Goal: Task Accomplishment & Management: Use online tool/utility

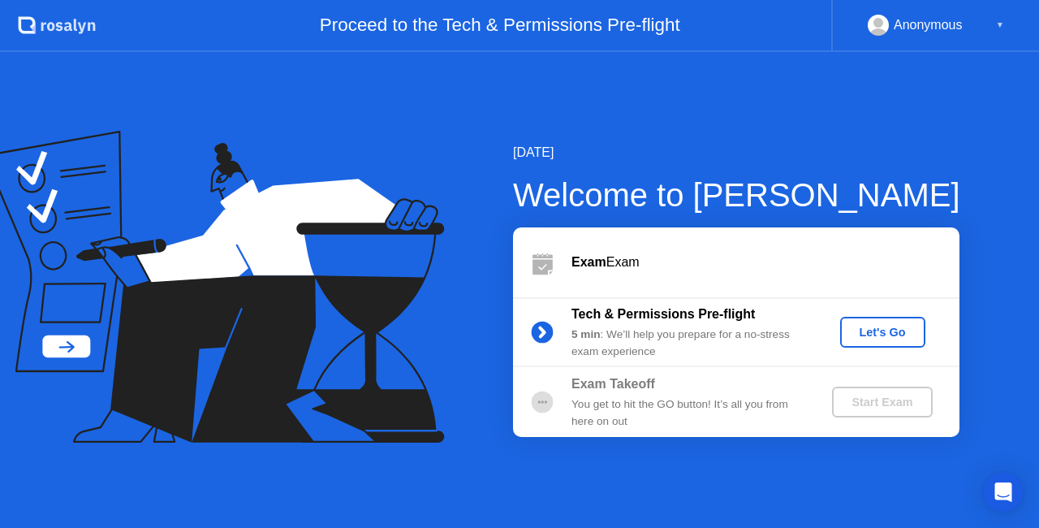
click at [873, 328] on div "Let's Go" at bounding box center [883, 332] width 72 height 13
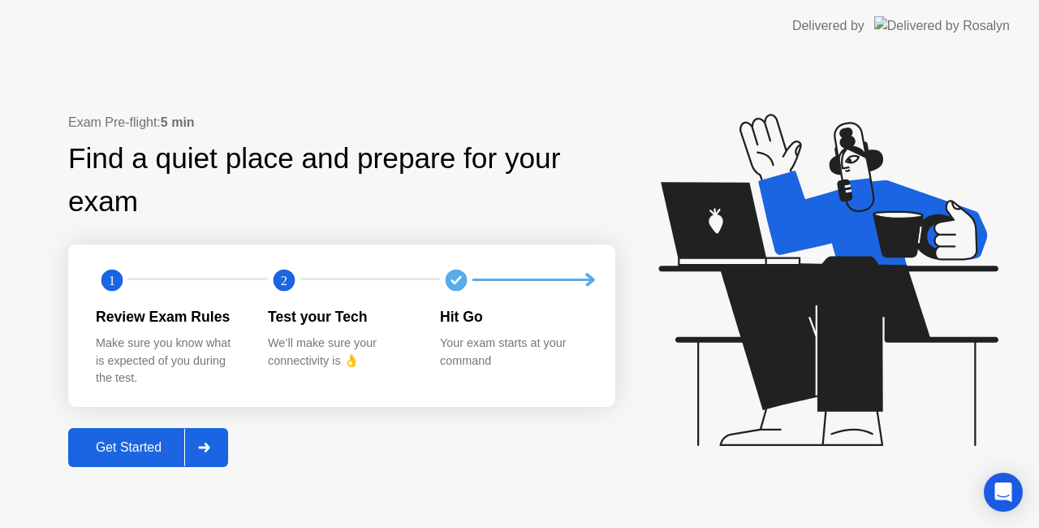
click at [141, 446] on div "Get Started" at bounding box center [128, 447] width 111 height 15
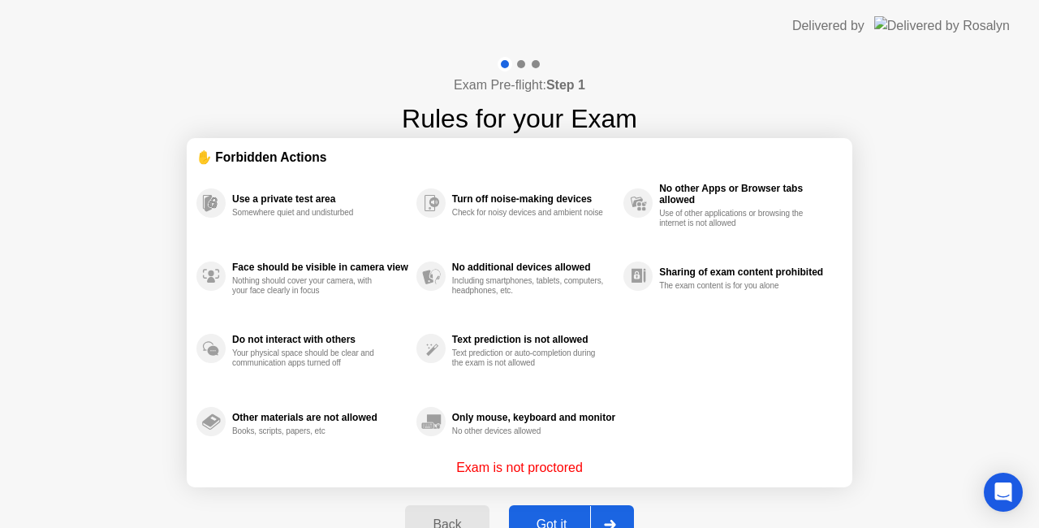
click at [563, 513] on button "Got it" at bounding box center [571, 524] width 125 height 39
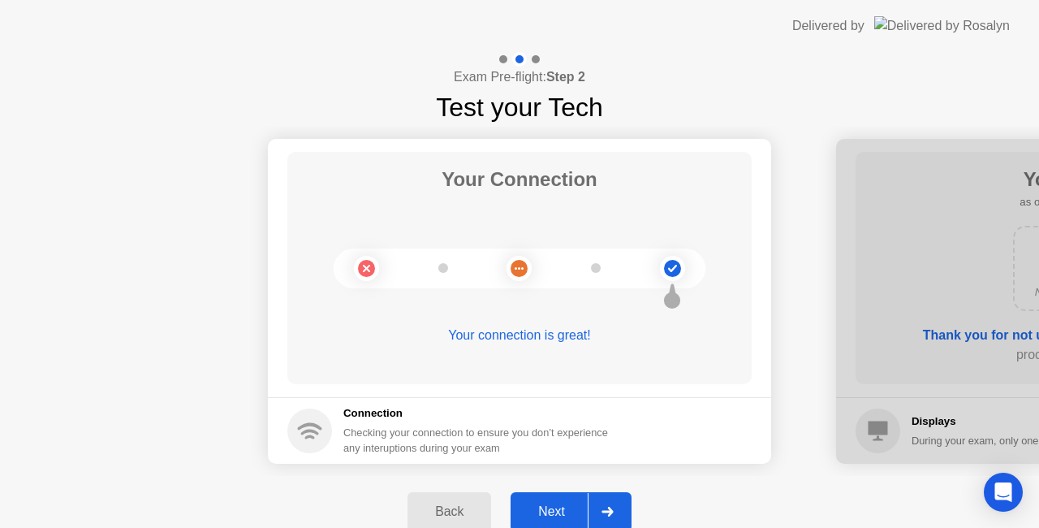
click at [559, 496] on button "Next" at bounding box center [571, 511] width 121 height 39
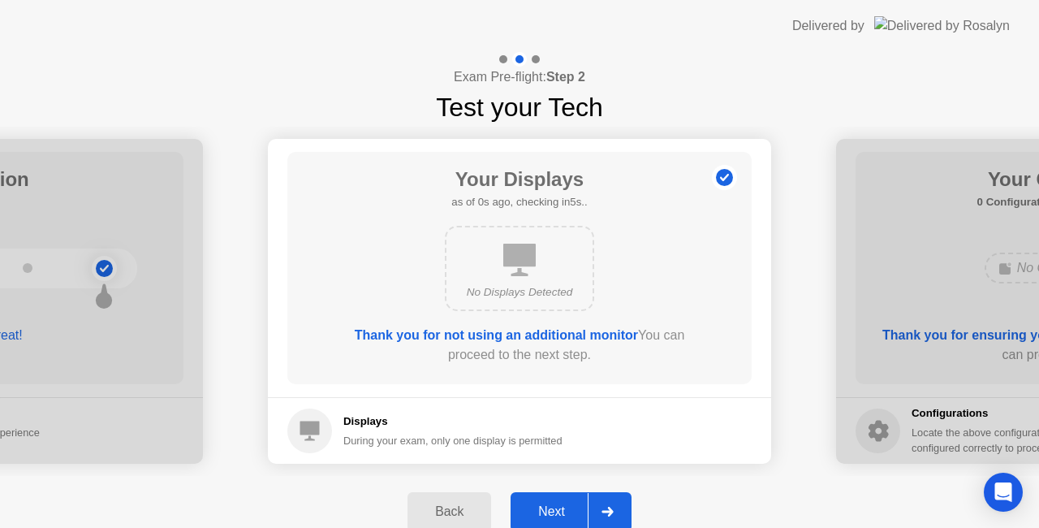
click at [550, 515] on div "Next" at bounding box center [551, 511] width 72 height 15
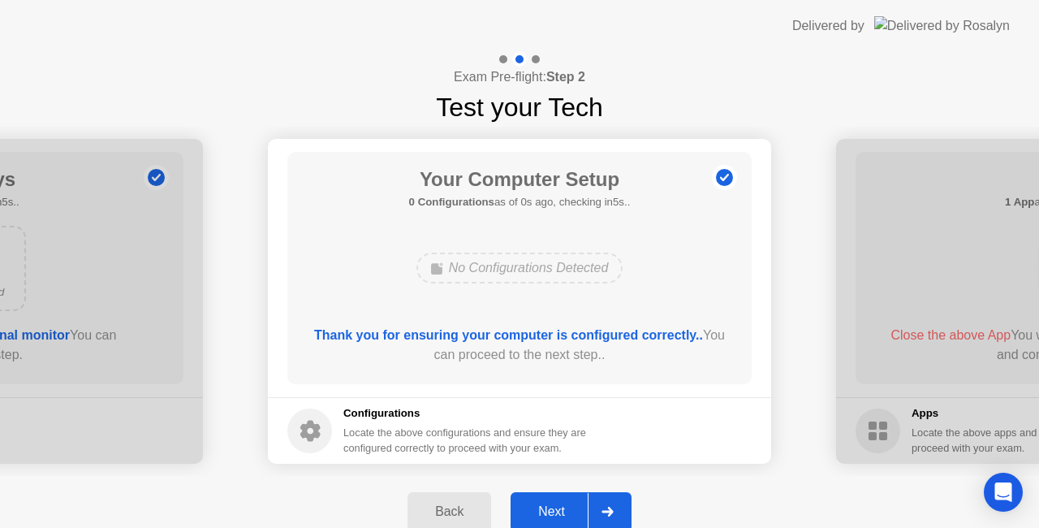
click at [550, 515] on div "Next" at bounding box center [551, 511] width 72 height 15
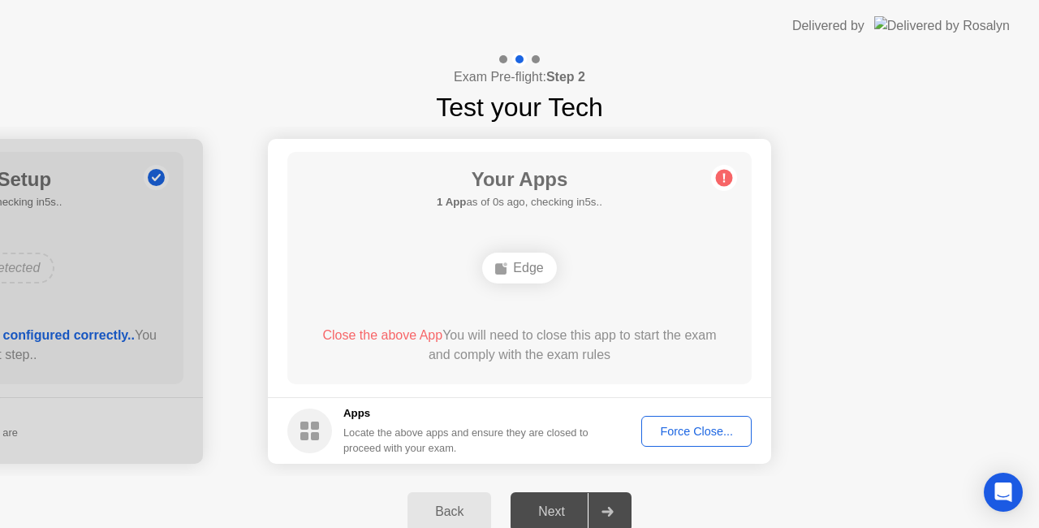
click at [674, 444] on button "Force Close..." at bounding box center [696, 431] width 110 height 31
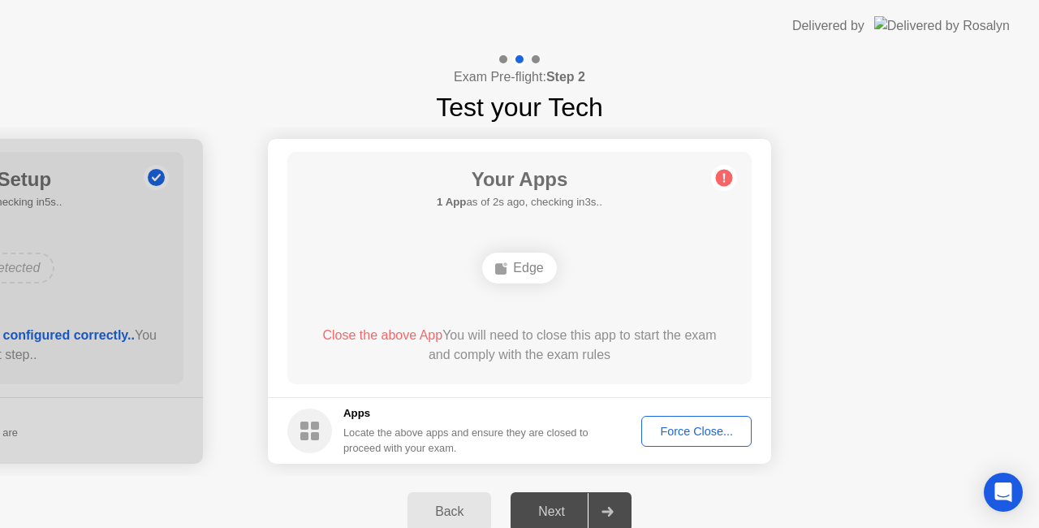
click at [439, 516] on div "Back" at bounding box center [449, 511] width 74 height 15
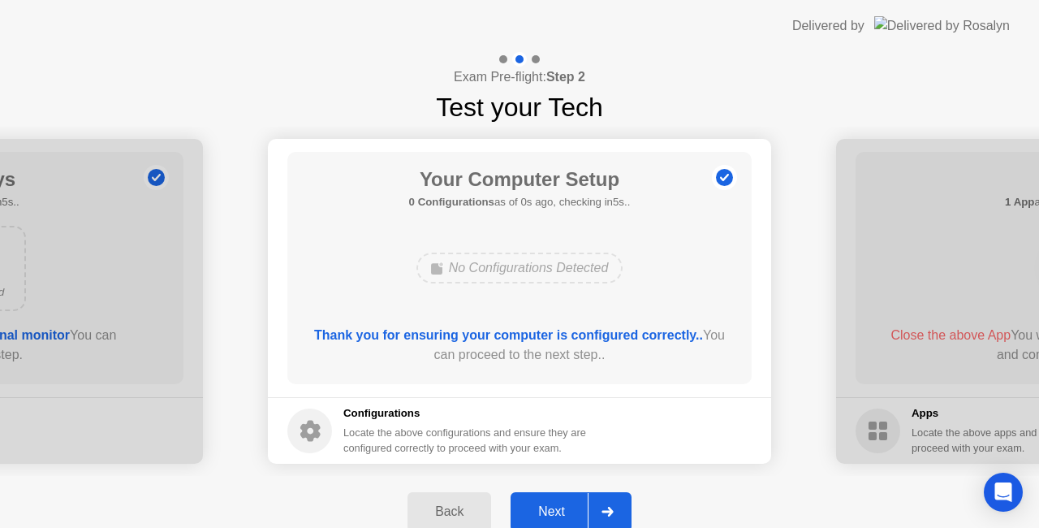
click at [555, 507] on div "Next" at bounding box center [551, 511] width 72 height 15
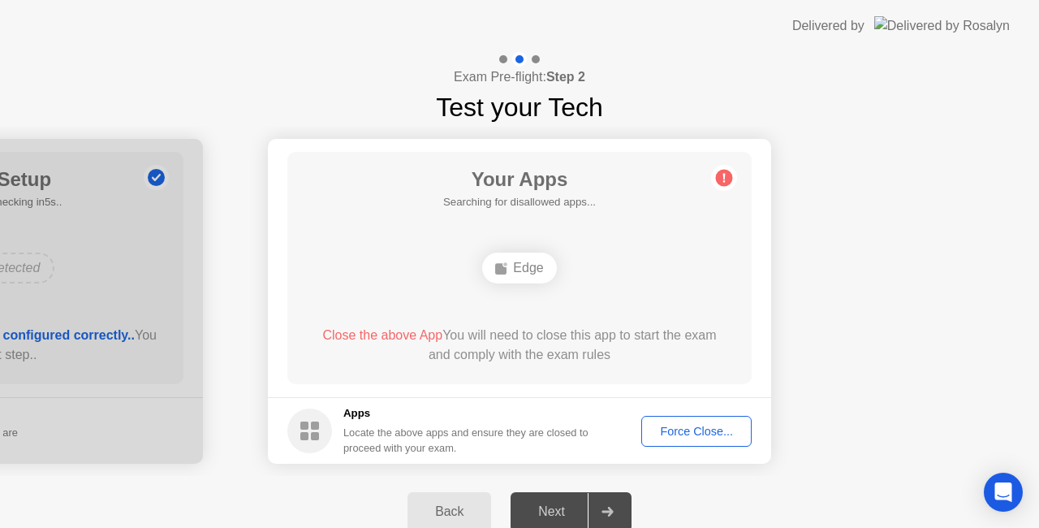
click at [698, 425] on div "Force Close..." at bounding box center [696, 431] width 99 height 13
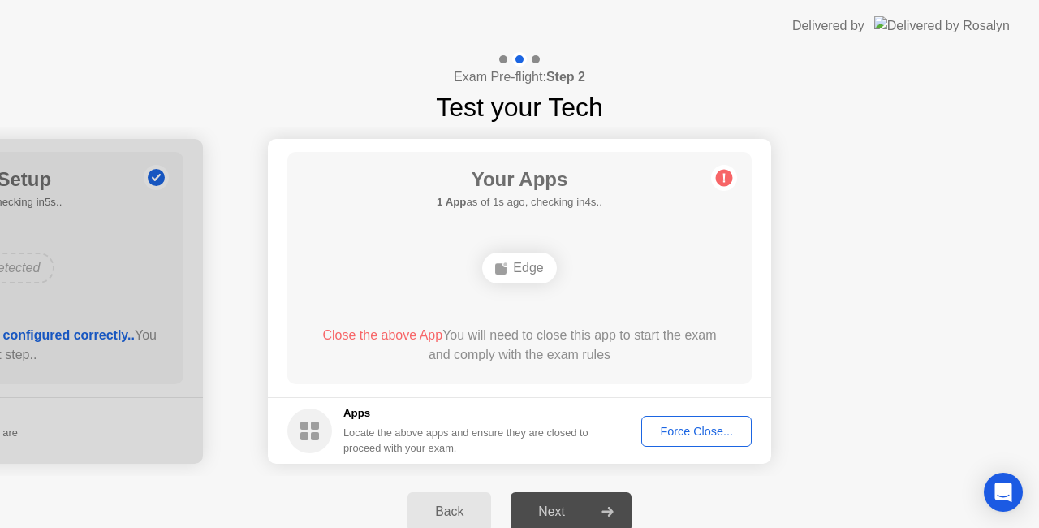
click at [695, 437] on div "Force Close..." at bounding box center [696, 431] width 99 height 13
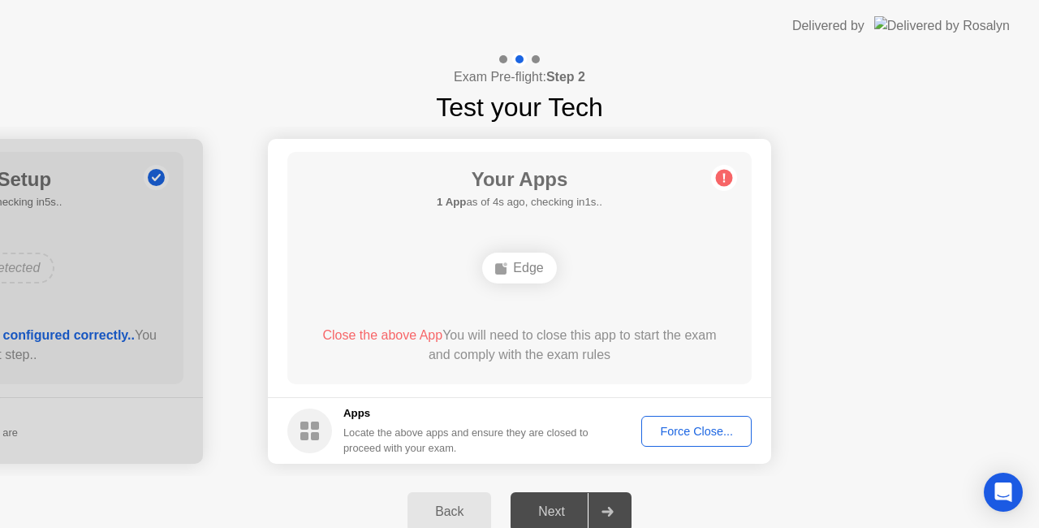
click at [692, 429] on div "Force Close..." at bounding box center [696, 431] width 99 height 13
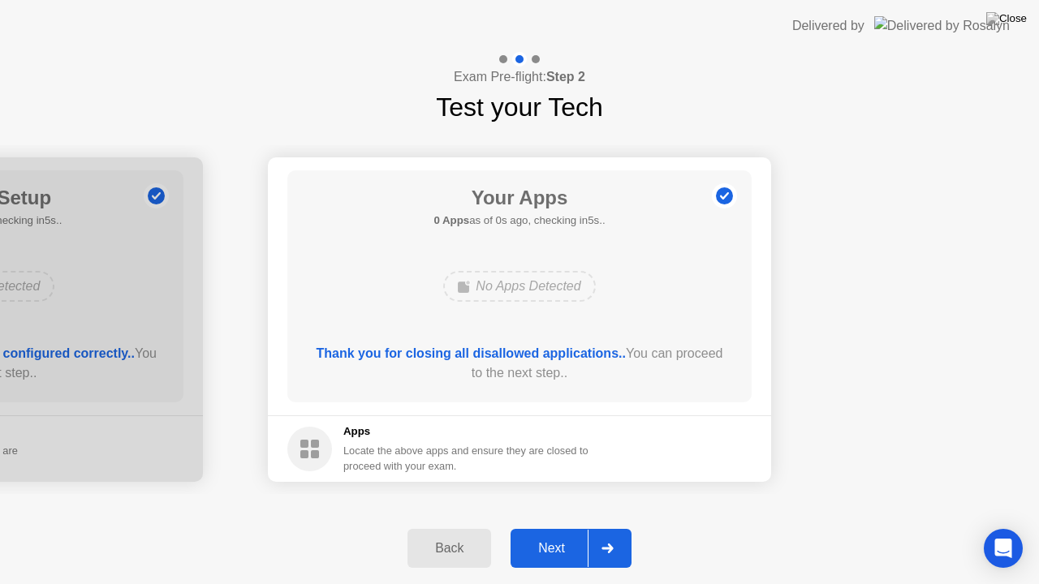
click at [726, 196] on circle at bounding box center [724, 196] width 17 height 17
click at [550, 527] on div "Next" at bounding box center [551, 548] width 72 height 15
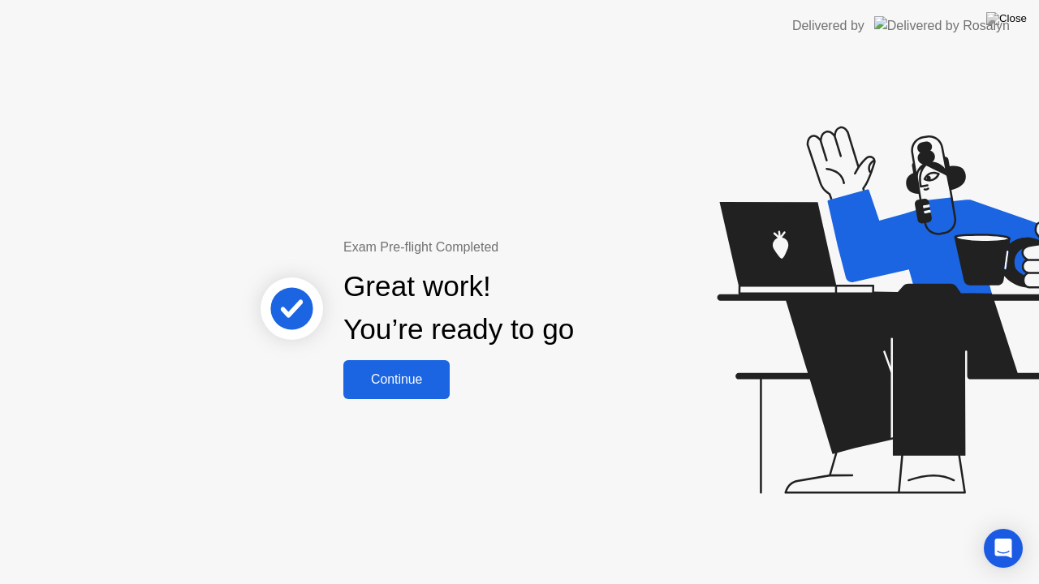
click at [396, 394] on button "Continue" at bounding box center [396, 379] width 106 height 39
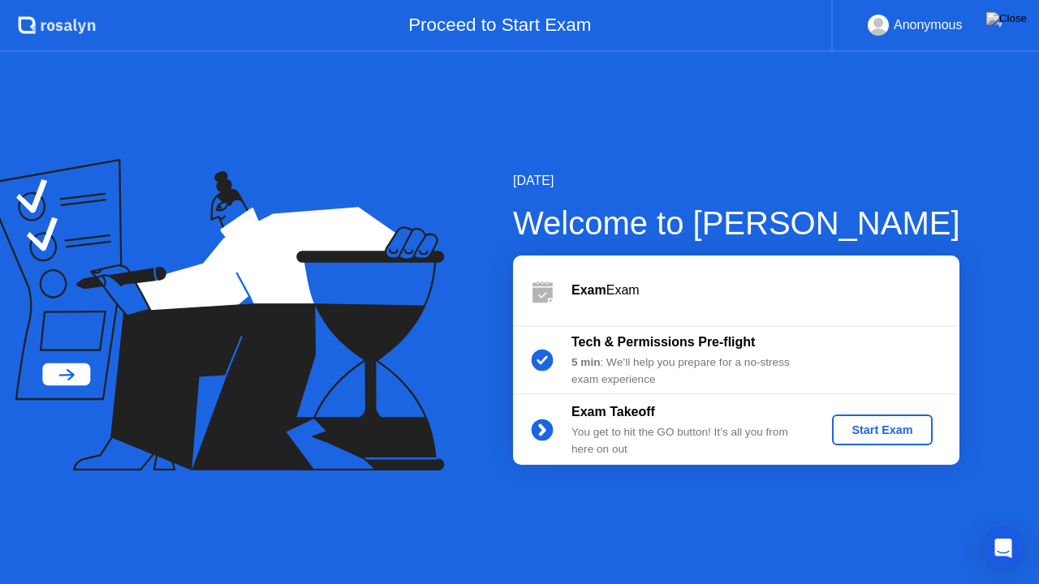
click at [843, 429] on div "Start Exam" at bounding box center [882, 430] width 87 height 13
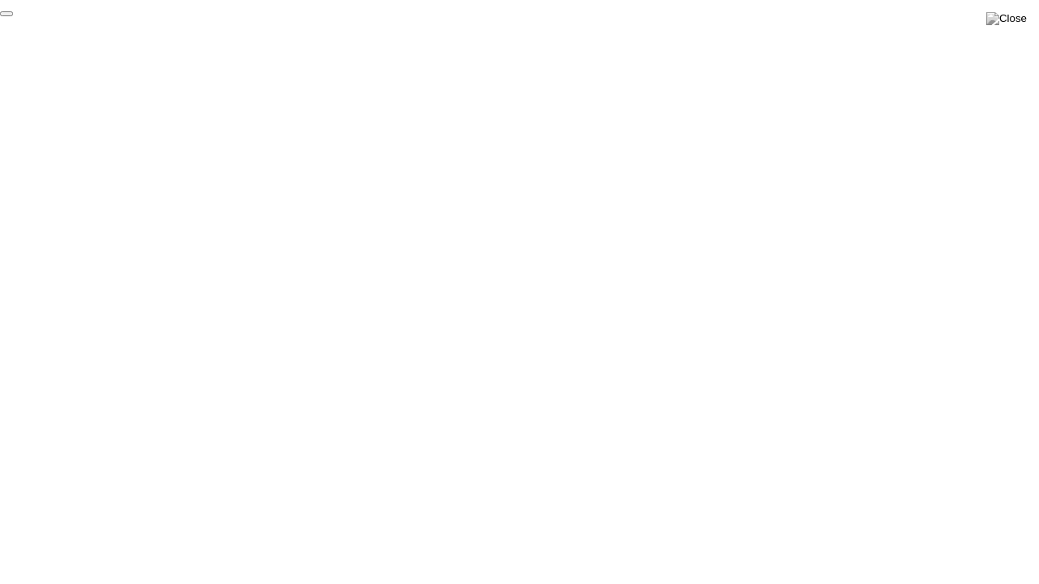
click div "End Proctoring Session"
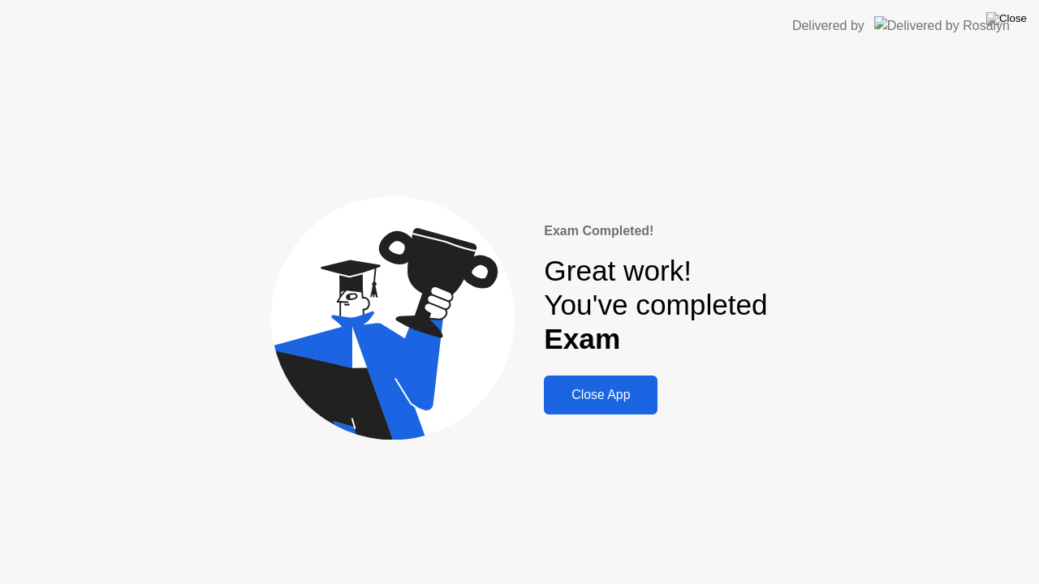
click at [593, 402] on div "Close App" at bounding box center [601, 395] width 104 height 15
